Goal: Find specific page/section: Find specific page/section

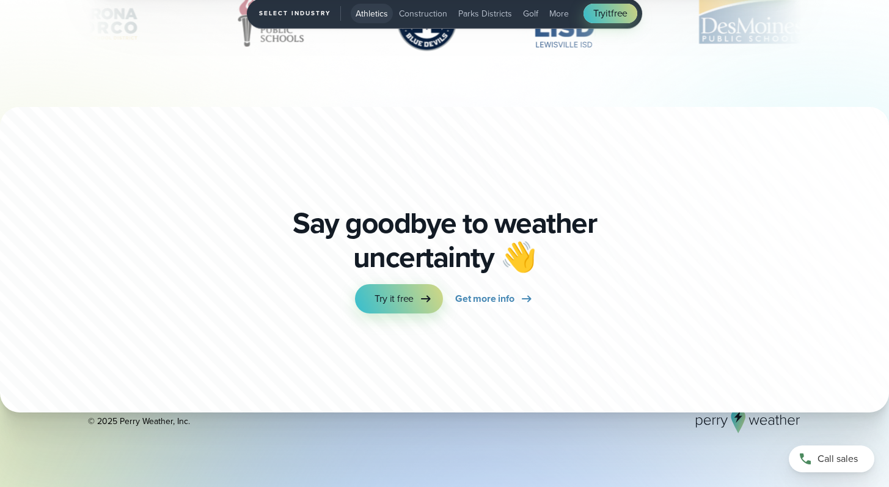
scroll to position [4217, 0]
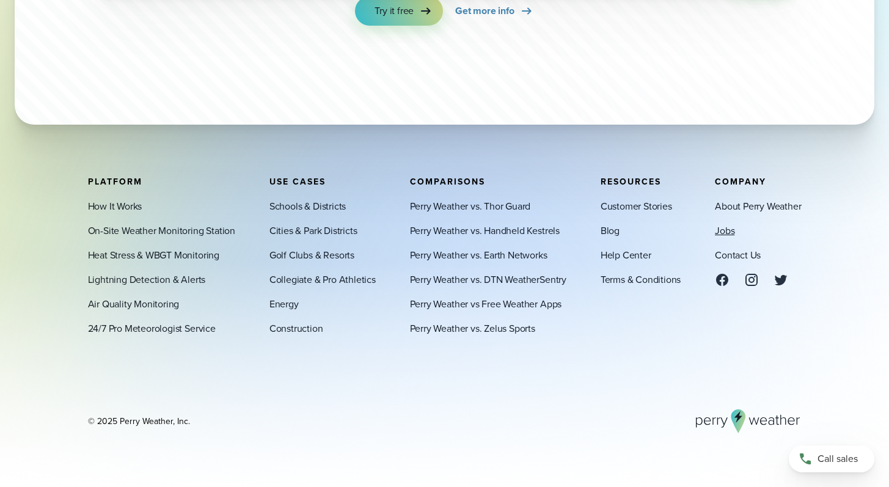
click at [724, 237] on link "Jobs" at bounding box center [724, 230] width 20 height 15
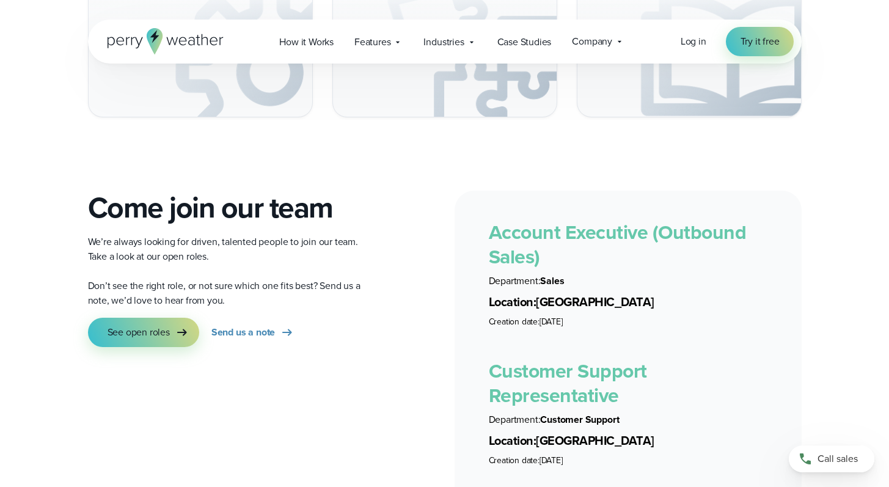
scroll to position [2170, 0]
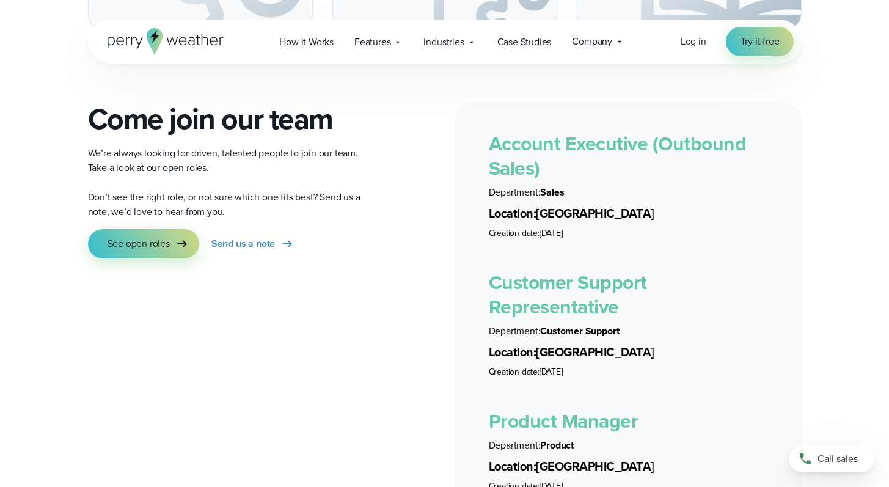
click at [515, 154] on link "Account Executive (Outbound Sales)" at bounding box center [618, 156] width 258 height 54
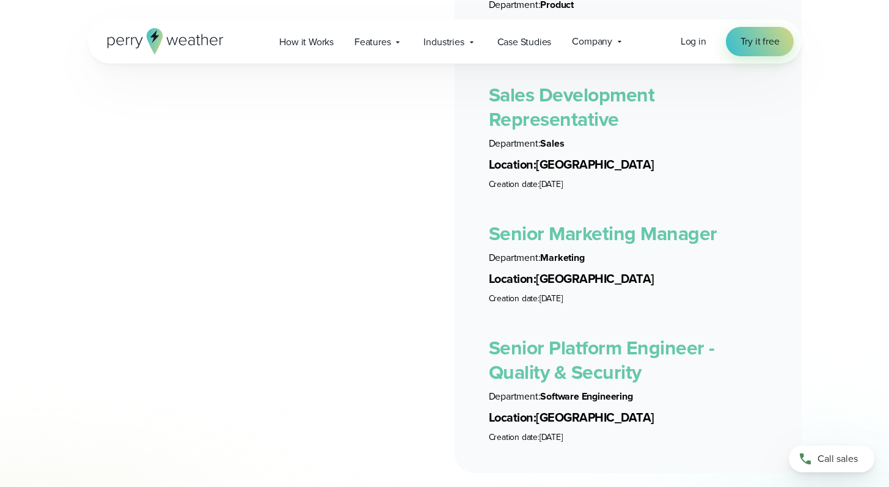
scroll to position [2703, 0]
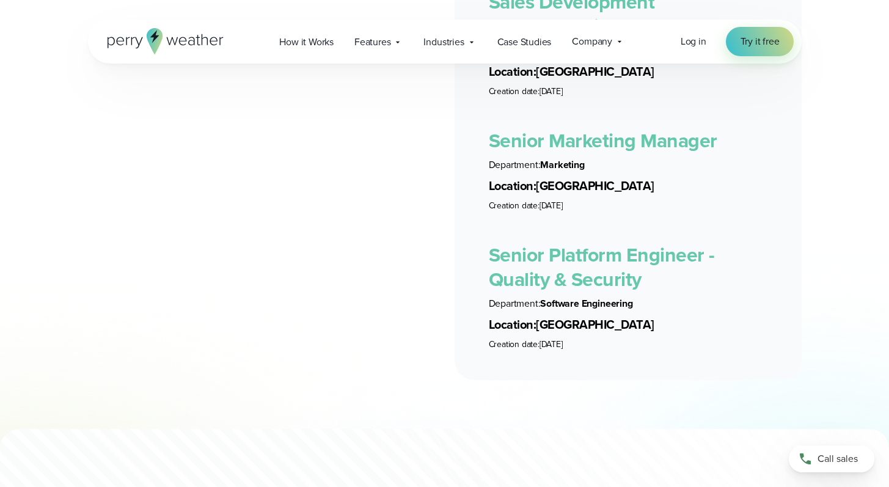
click at [600, 133] on link "Senior Marketing Manager" at bounding box center [603, 140] width 228 height 29
